Goal: Task Accomplishment & Management: Complete application form

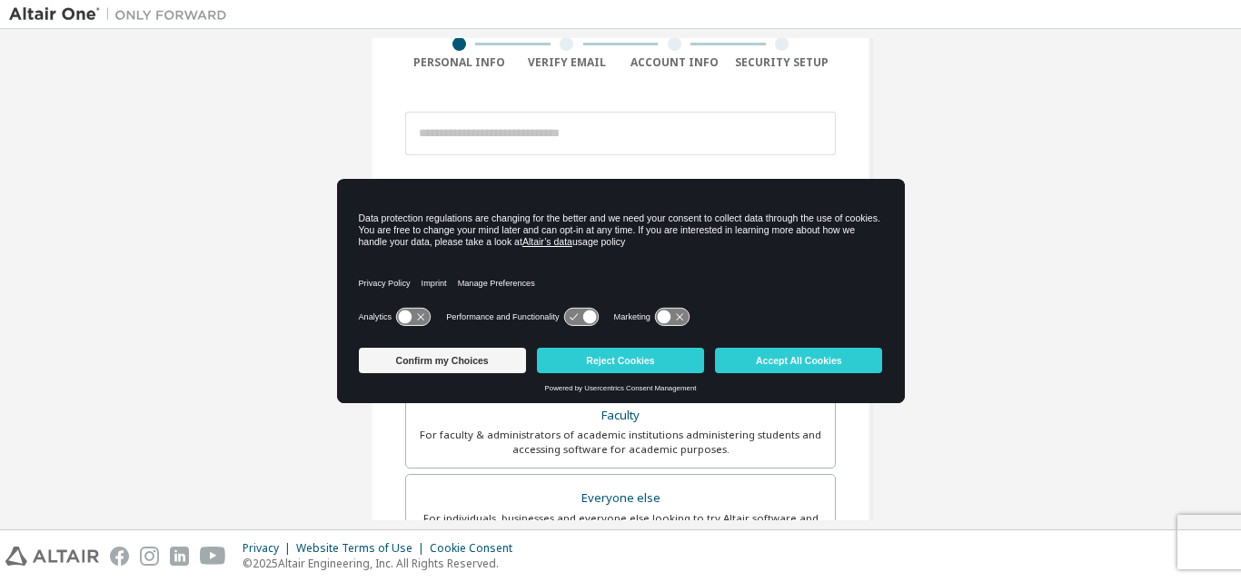
scroll to position [182, 0]
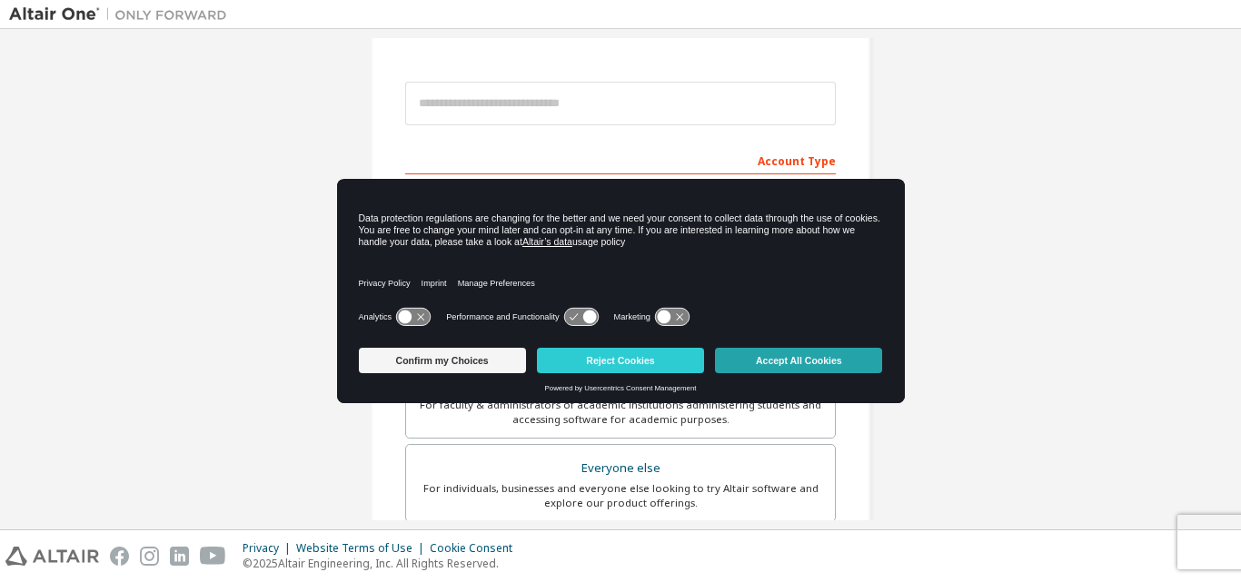
click at [807, 363] on button "Accept All Cookies" at bounding box center [798, 360] width 167 height 25
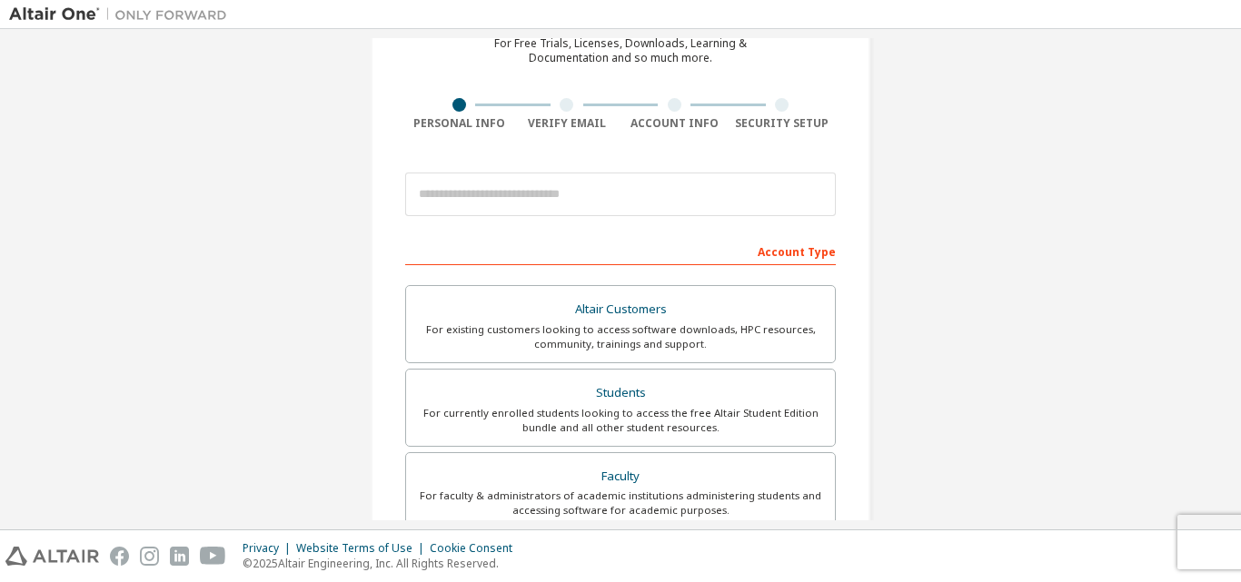
scroll to position [0, 0]
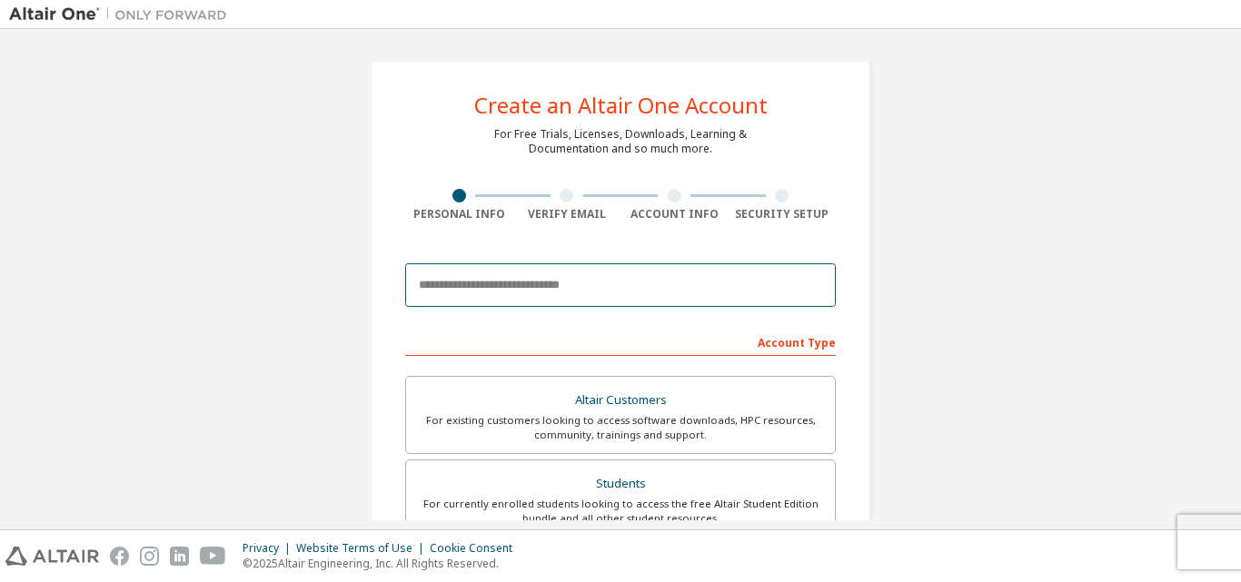
click at [657, 281] on input "email" at bounding box center [620, 285] width 431 height 44
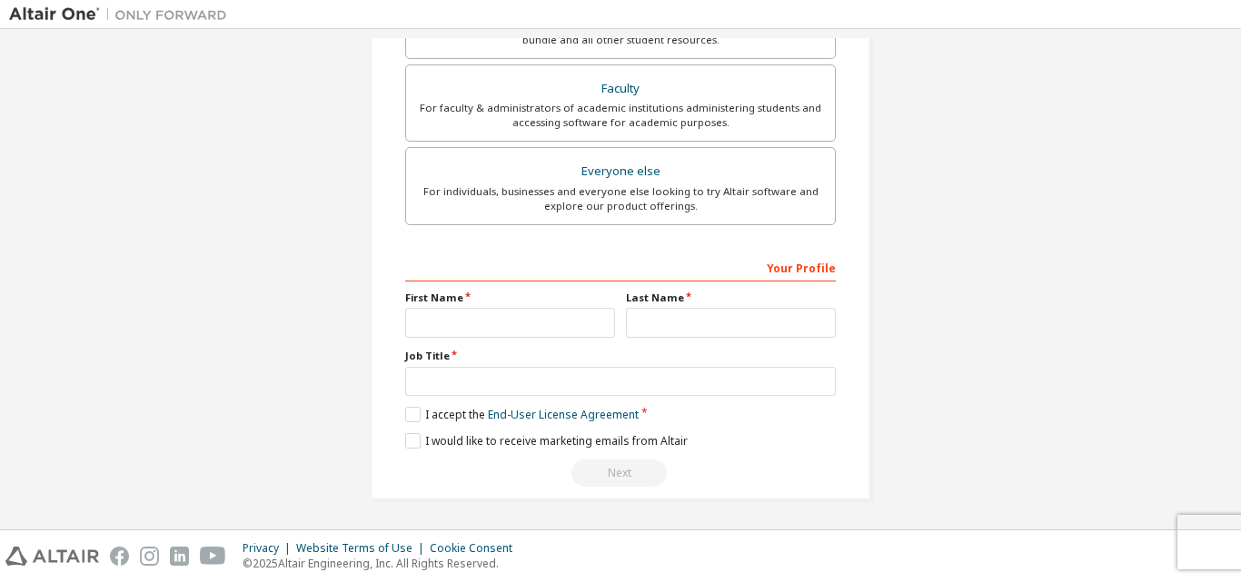
scroll to position [480, 0]
type input "**********"
click at [469, 318] on input "text" at bounding box center [510, 322] width 210 height 30
type input "*"
type input "*****"
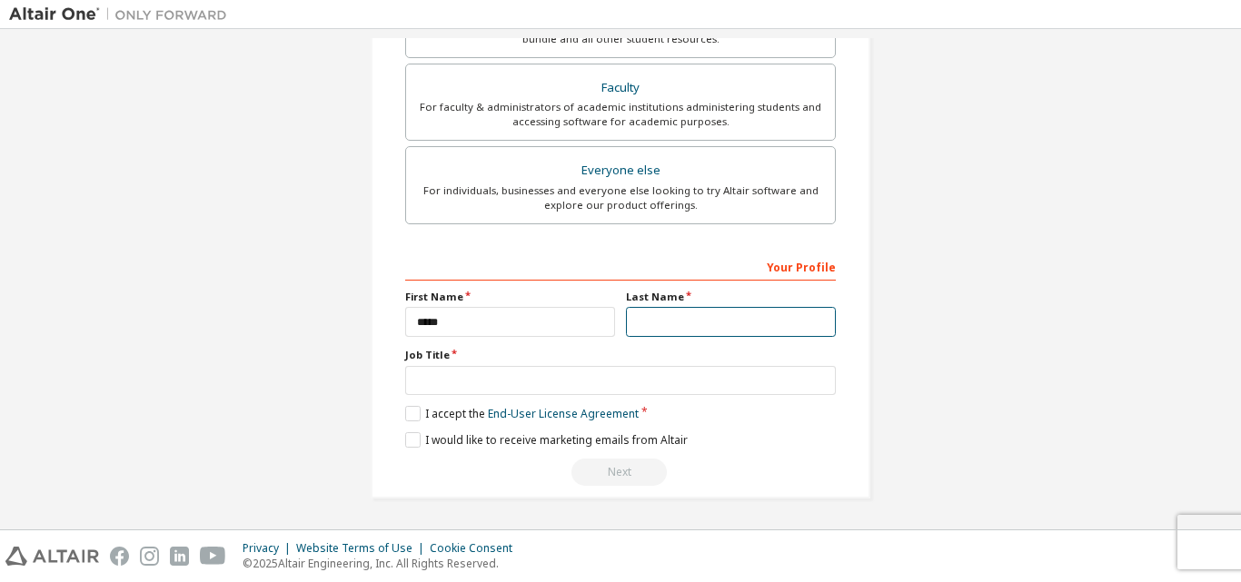
click at [675, 330] on input "text" at bounding box center [731, 322] width 210 height 30
type input "******"
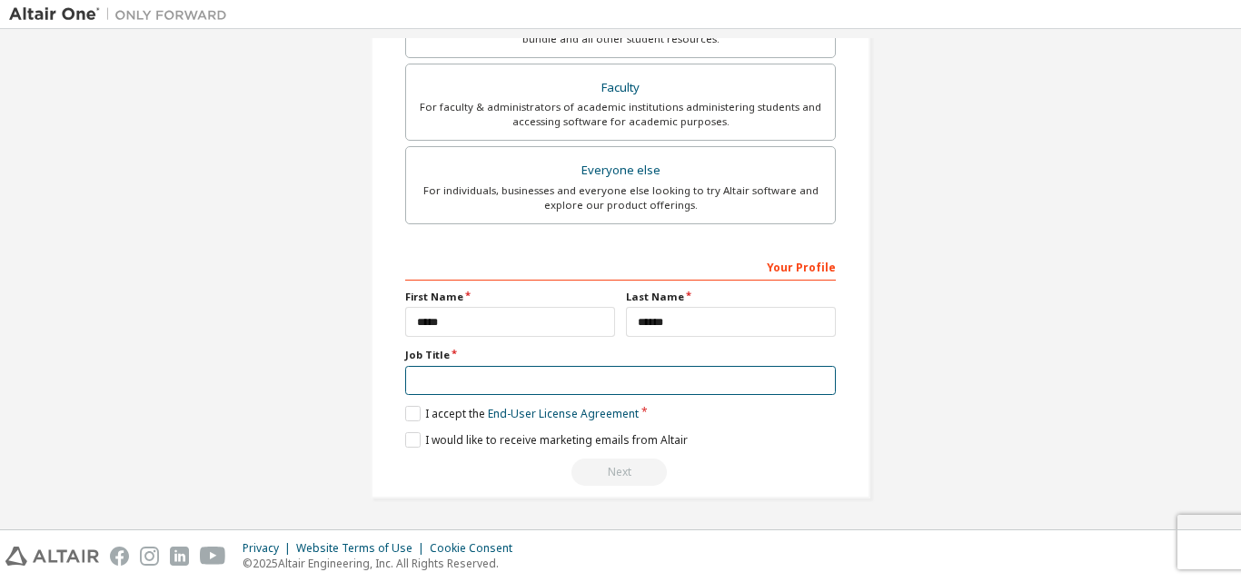
click at [545, 378] on input "text" at bounding box center [620, 381] width 431 height 30
type input "*******"
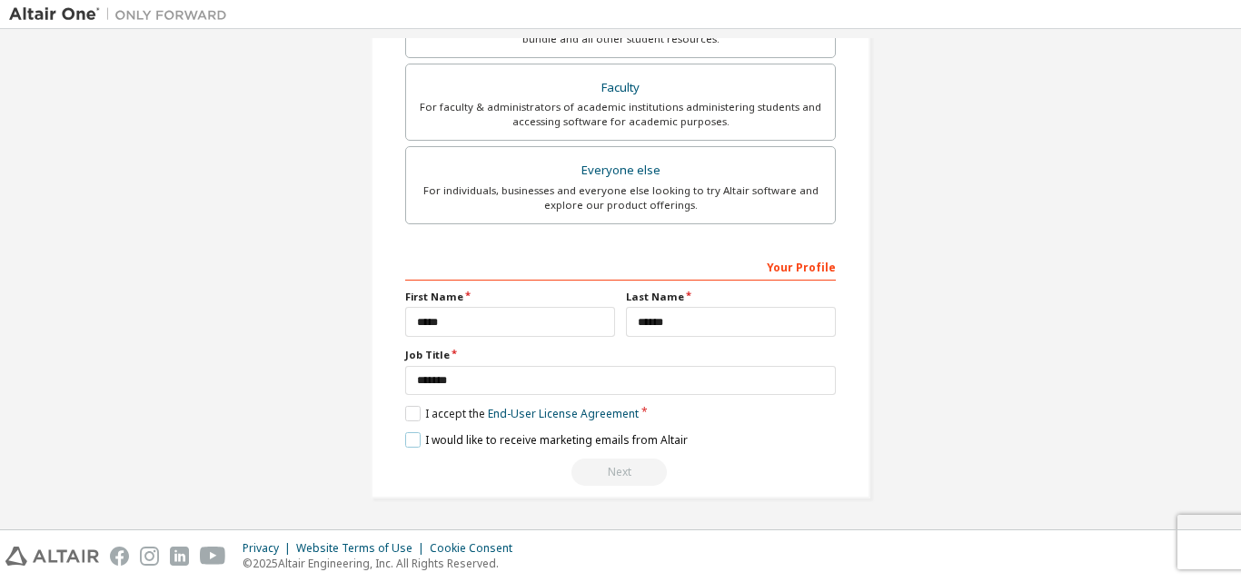
click at [406, 439] on label "I would like to receive marketing emails from Altair" at bounding box center [546, 439] width 283 height 15
click at [407, 411] on label "I accept the End-User License Agreement" at bounding box center [522, 413] width 234 height 15
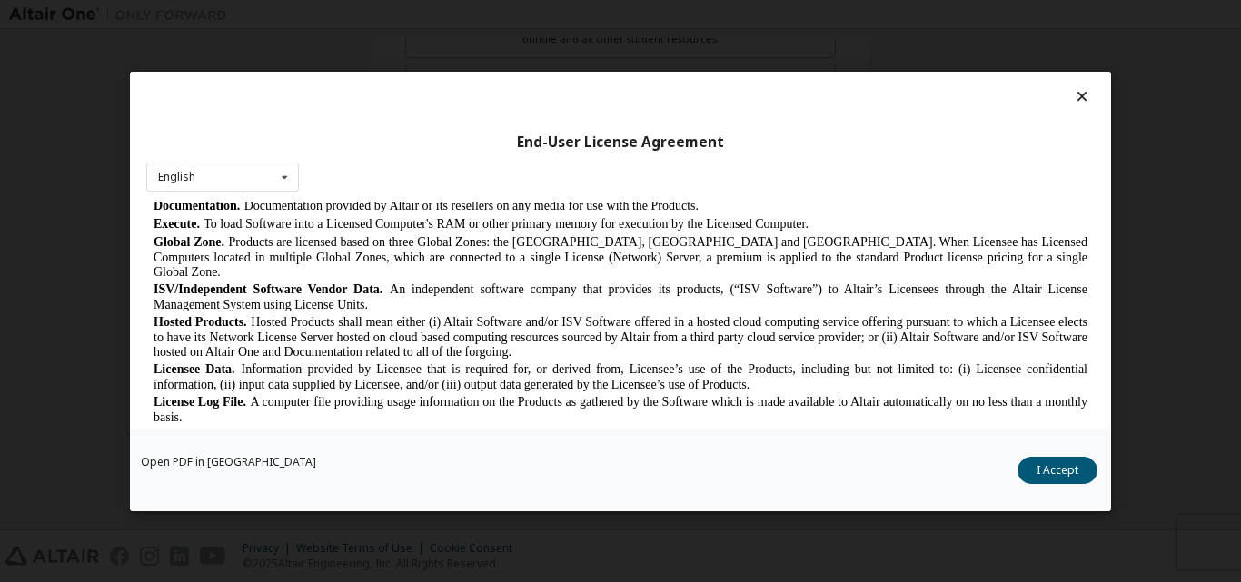
scroll to position [727, 0]
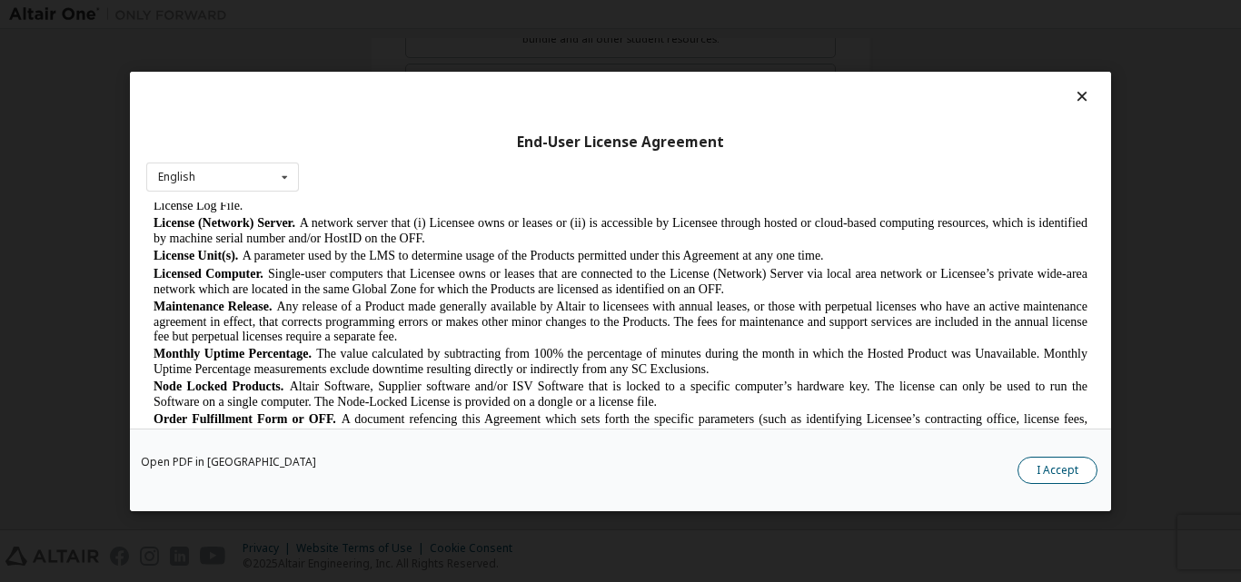
click at [1050, 462] on button "I Accept" at bounding box center [1058, 469] width 80 height 27
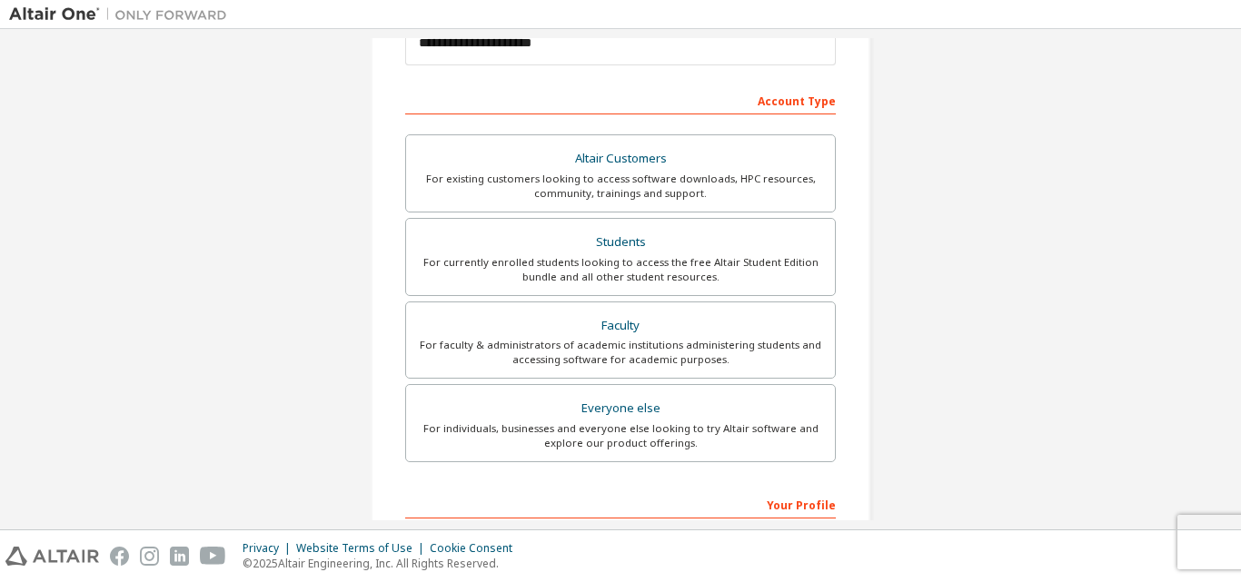
scroll to position [116, 0]
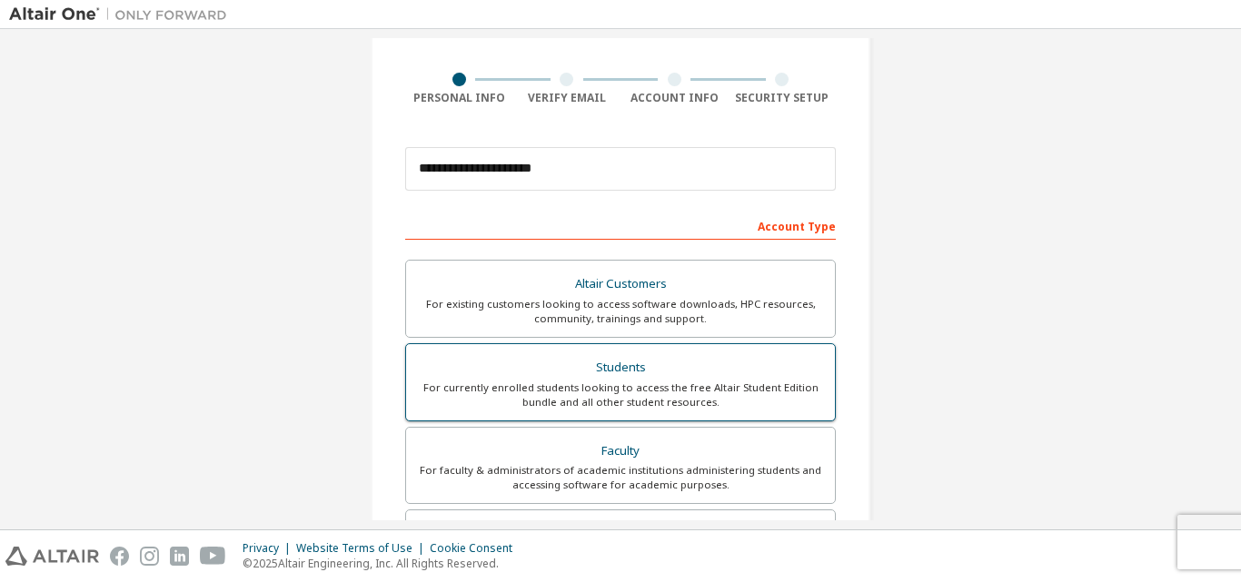
click at [726, 387] on div "For currently enrolled students looking to access the free Altair Student Editi…" at bounding box center [620, 395] width 407 height 29
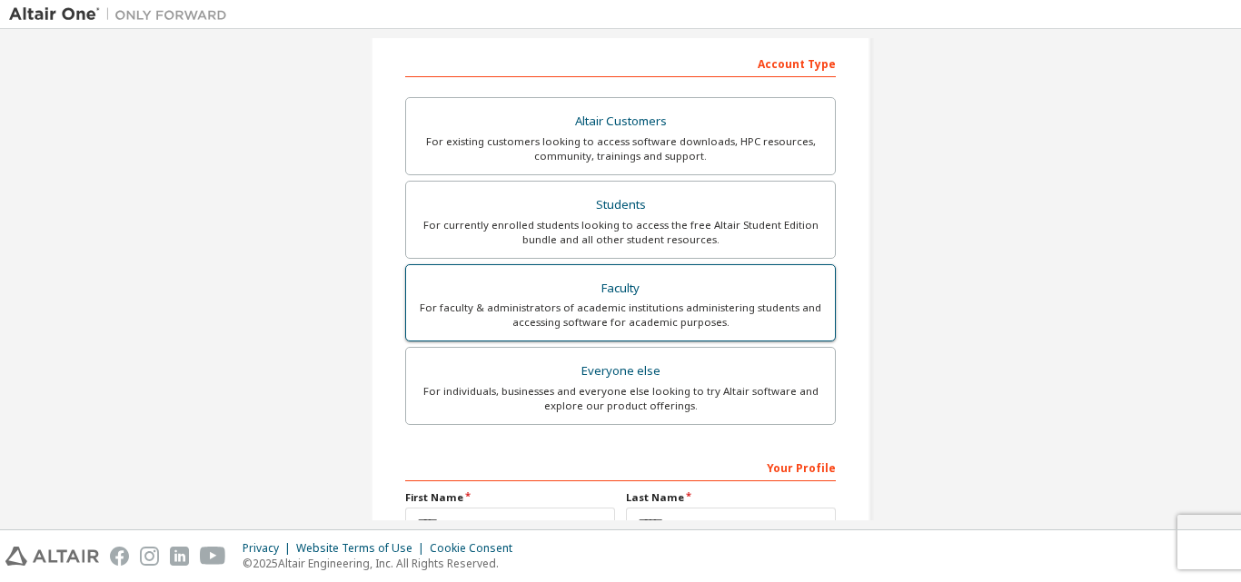
scroll to position [480, 0]
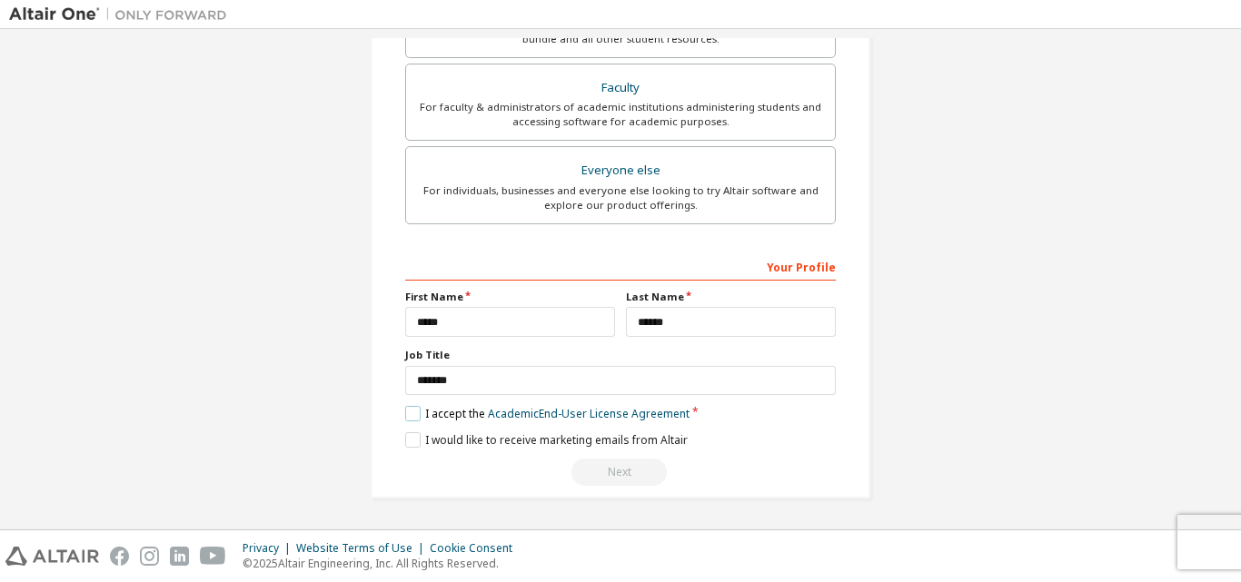
click at [413, 407] on label "I accept the Academic End-User License Agreement" at bounding box center [547, 413] width 284 height 15
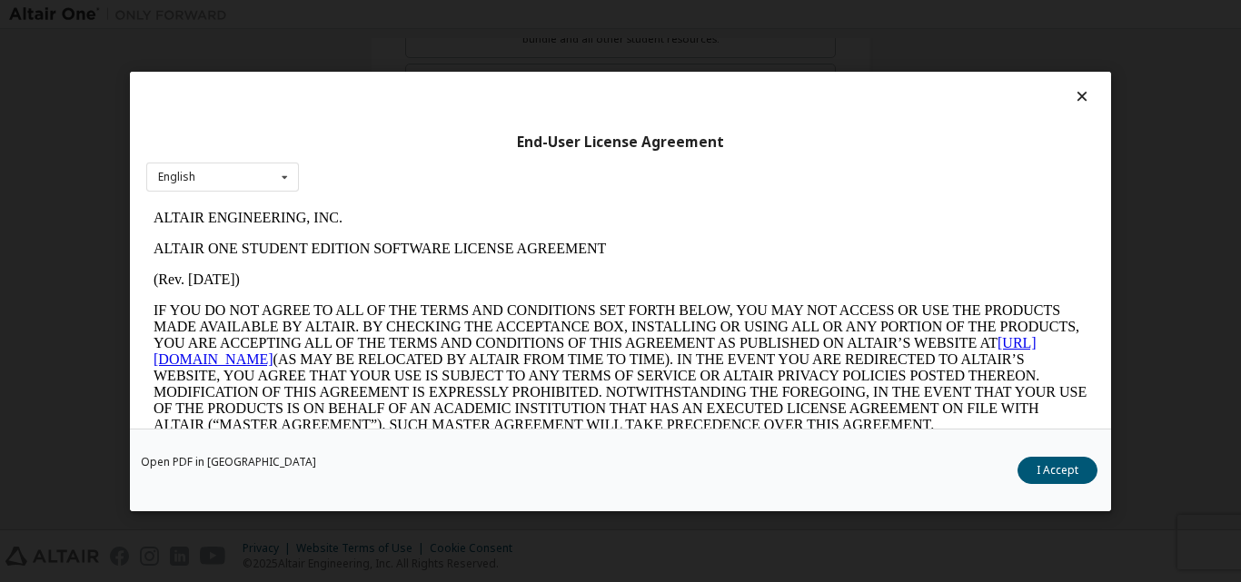
scroll to position [0, 0]
click at [1064, 472] on button "I Accept" at bounding box center [1058, 469] width 80 height 27
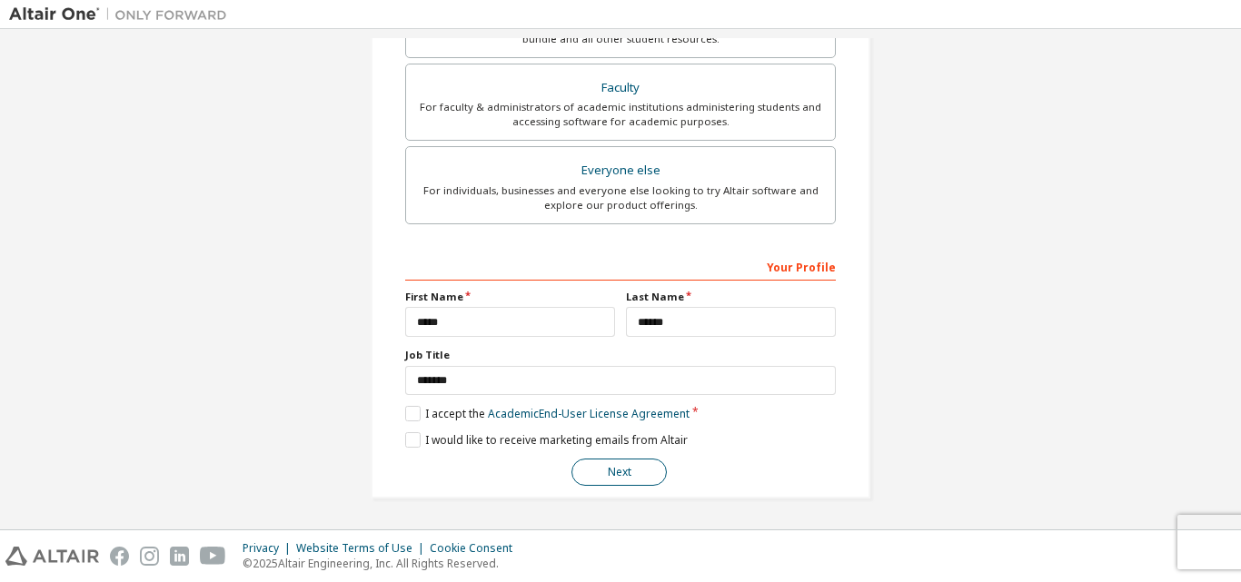
click at [601, 472] on button "Next" at bounding box center [619, 472] width 95 height 27
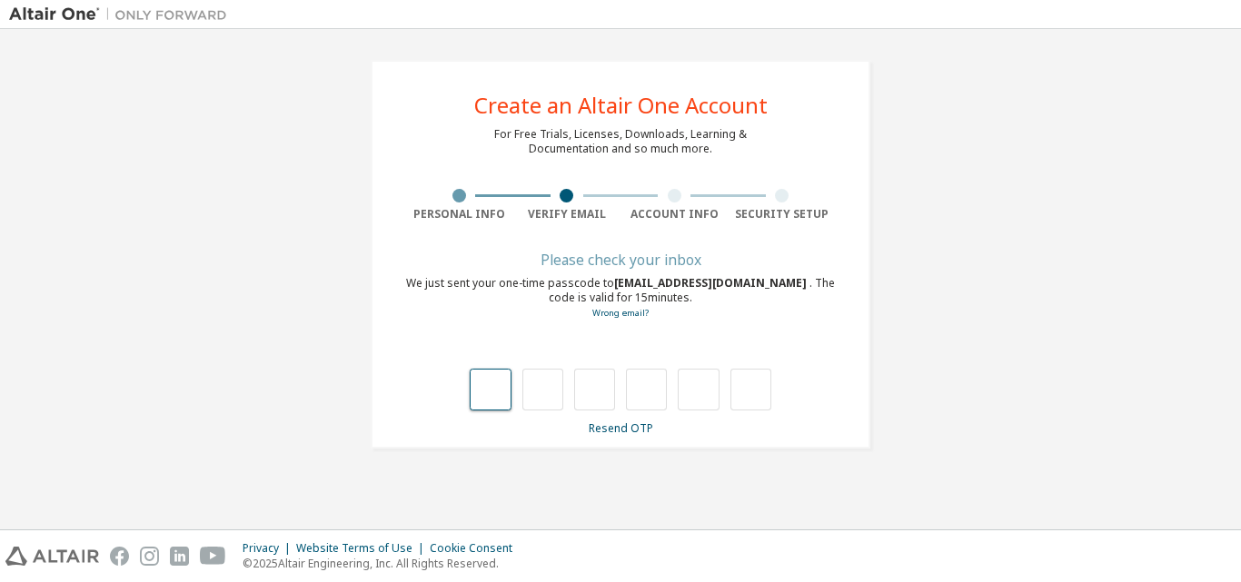
click at [486, 381] on input "text" at bounding box center [490, 390] width 41 height 42
type input "*"
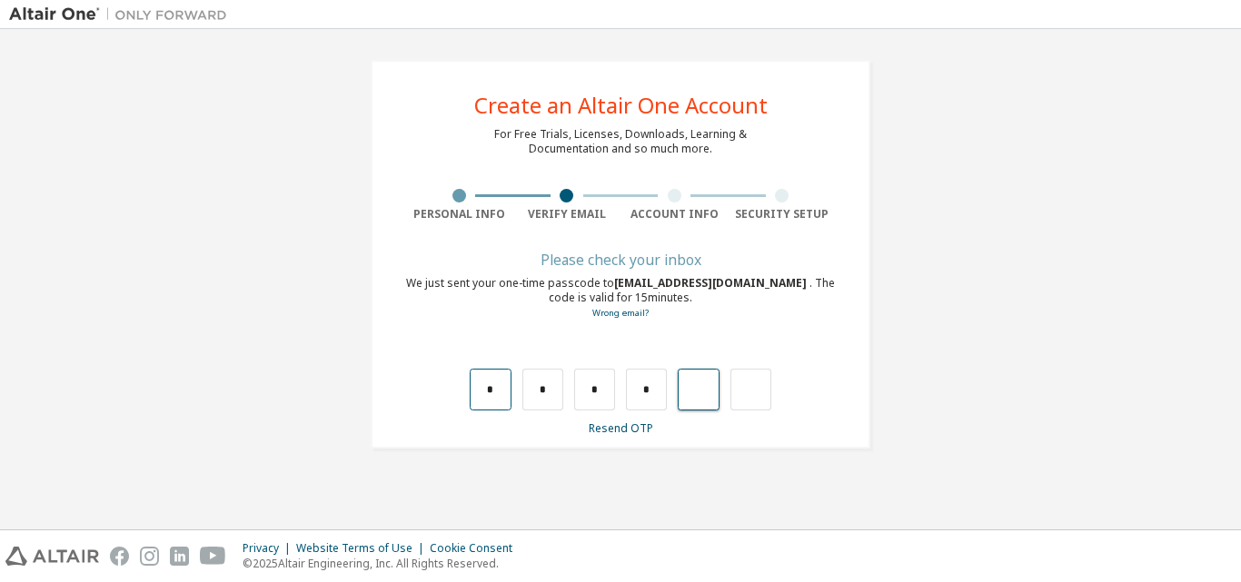
type input "*"
